Goal: Navigation & Orientation: Find specific page/section

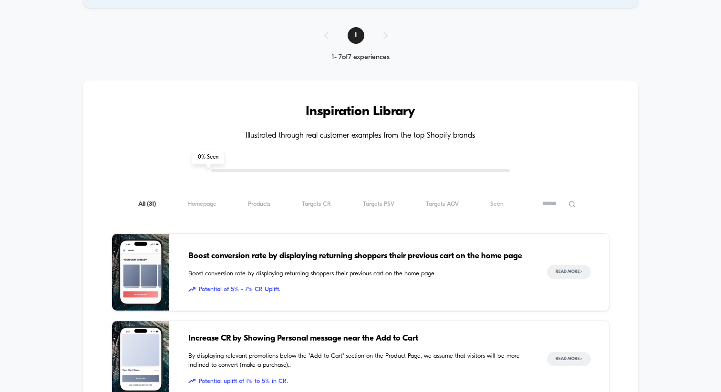
scroll to position [576, 0]
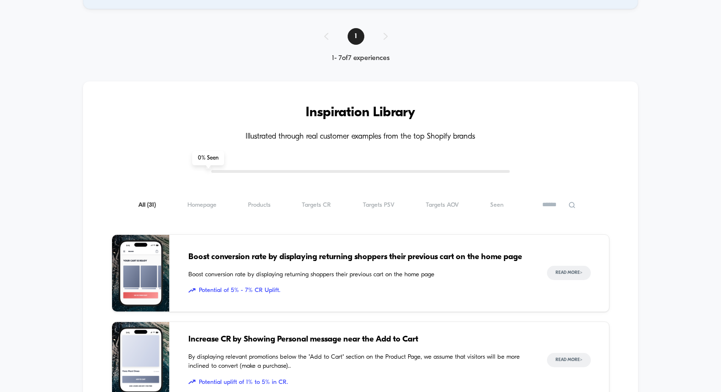
click at [285, 119] on h3 "Inspiration Library" at bounding box center [361, 112] width 498 height 15
click at [210, 203] on span "Homepage ( 31 )" at bounding box center [201, 205] width 29 height 7
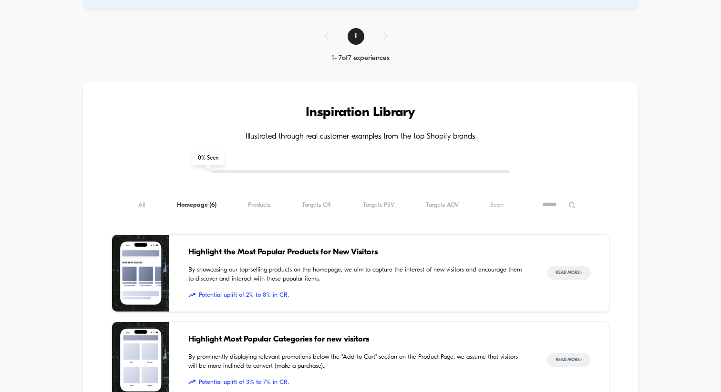
click at [543, 205] on input at bounding box center [559, 204] width 48 height 11
click at [460, 205] on div "All ( 6 ) Homepage ( 6 ) Products ( 6 ) Targets CR ( 6 ) Targets PSV ( 6 ) Targ…" at bounding box center [361, 204] width 498 height 11
click at [495, 205] on span "Seen ( 6 )" at bounding box center [496, 205] width 13 height 7
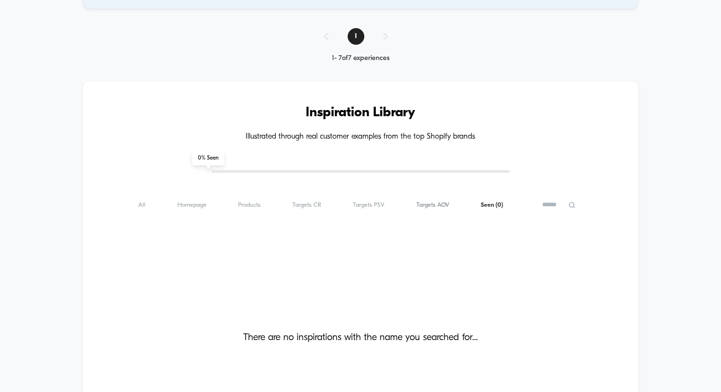
click at [442, 204] on span "Targets AOV ( 0 )" at bounding box center [432, 205] width 33 height 7
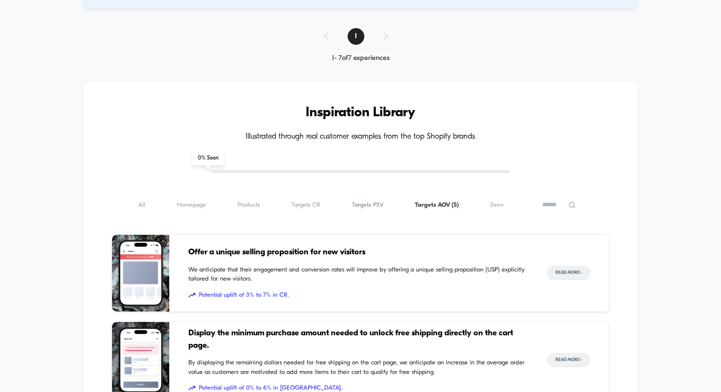
click at [361, 203] on span "Targets PSV ( 5 )" at bounding box center [367, 205] width 31 height 7
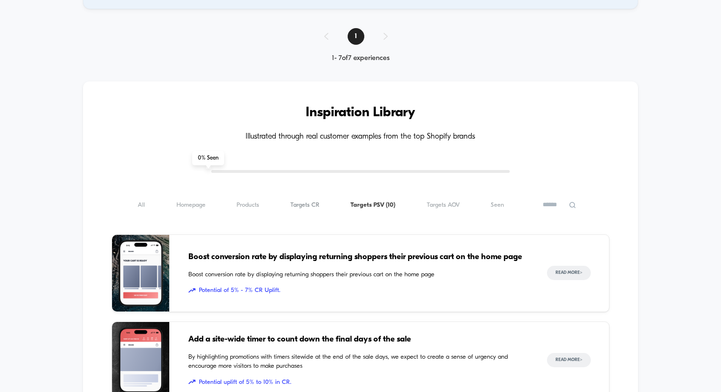
click at [308, 205] on span "Targets CR ( 10 )" at bounding box center [304, 205] width 29 height 7
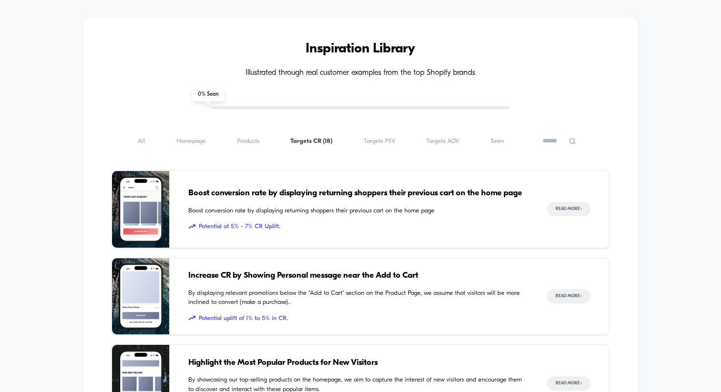
scroll to position [619, 0]
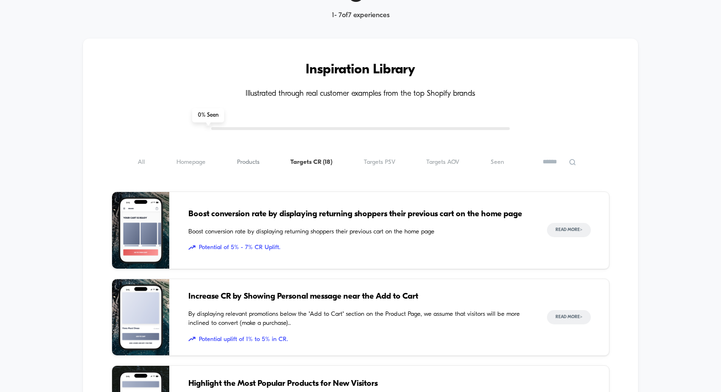
click at [256, 161] on span "Products ( 18 )" at bounding box center [248, 162] width 22 height 7
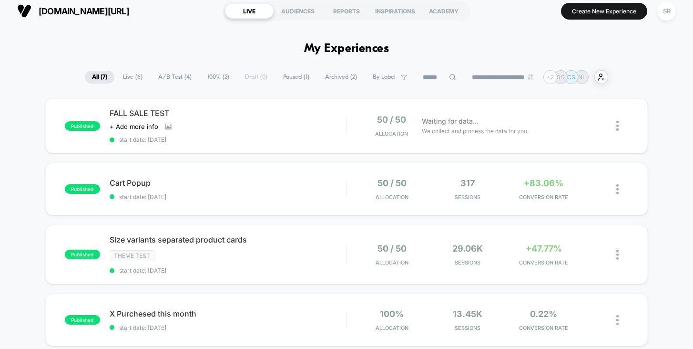
scroll to position [0, 0]
